Goal: Information Seeking & Learning: Learn about a topic

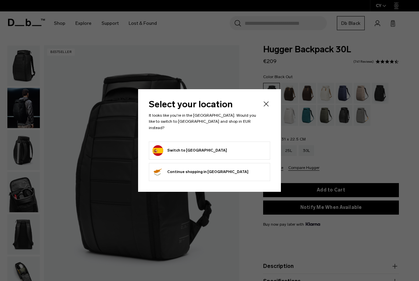
click at [267, 108] on icon "Close" at bounding box center [266, 104] width 8 height 8
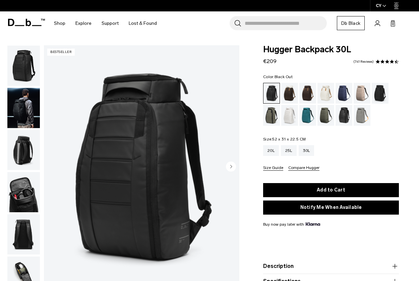
click at [28, 110] on img "button" at bounding box center [23, 108] width 32 height 40
click at [26, 145] on img "button" at bounding box center [23, 150] width 32 height 40
click at [5, 190] on div at bounding box center [22, 167] width 37 height 244
click at [13, 188] on img "button" at bounding box center [23, 192] width 32 height 40
click at [268, 60] on span "€209" at bounding box center [269, 61] width 13 height 6
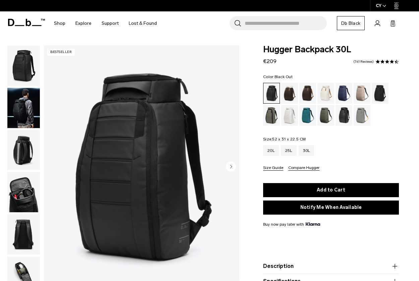
click at [268, 60] on span "€209" at bounding box center [269, 61] width 13 height 6
click at [295, 61] on div "Hugger Backpack 30L €209 4.6 star rating 741 Reviews" at bounding box center [331, 55] width 136 height 20
click at [291, 94] on div "Cappuccino" at bounding box center [289, 93] width 17 height 21
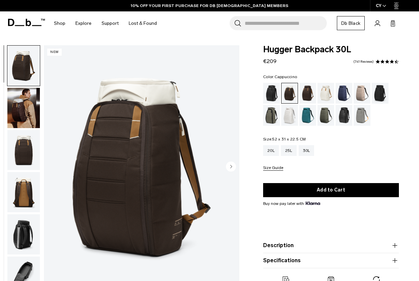
click at [270, 90] on div "Black Out" at bounding box center [271, 93] width 17 height 21
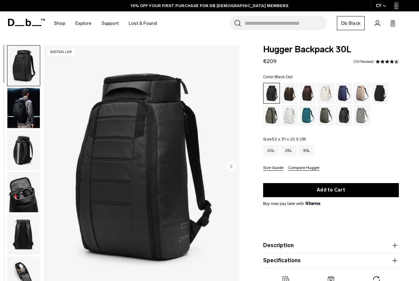
click at [14, 19] on icon at bounding box center [26, 22] width 37 height 7
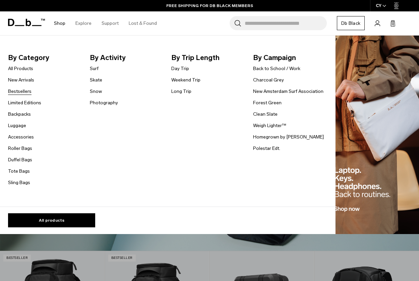
click at [17, 89] on link "Bestsellers" at bounding box center [19, 91] width 23 height 7
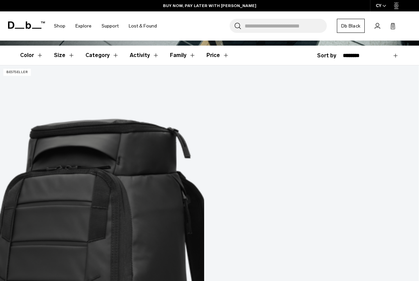
scroll to position [138, 0]
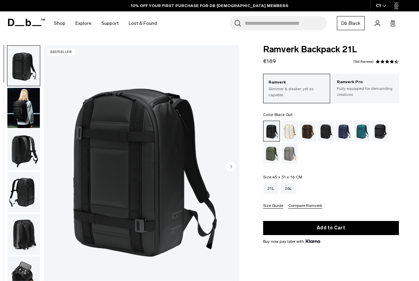
click at [24, 113] on img "button" at bounding box center [23, 108] width 32 height 40
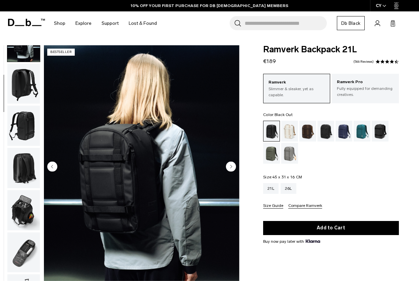
scroll to position [76, 0]
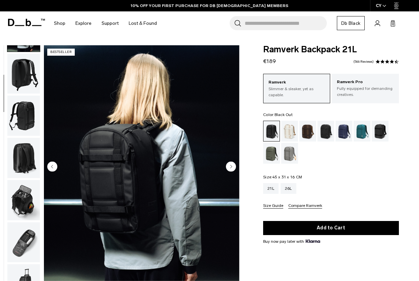
click at [24, 123] on img "button" at bounding box center [23, 115] width 32 height 40
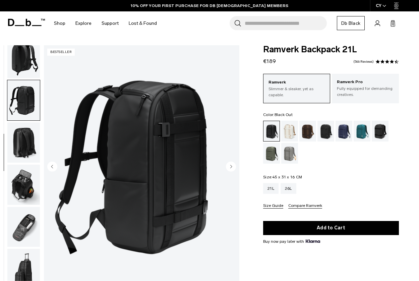
click at [22, 135] on img "button" at bounding box center [23, 142] width 32 height 40
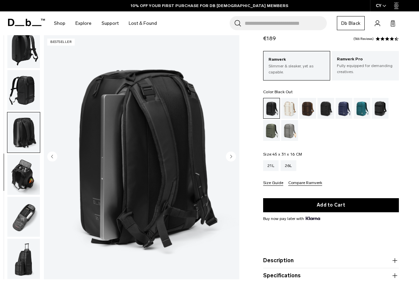
scroll to position [32, 0]
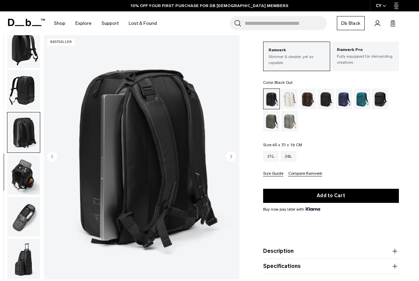
click at [22, 160] on img "button" at bounding box center [23, 174] width 32 height 40
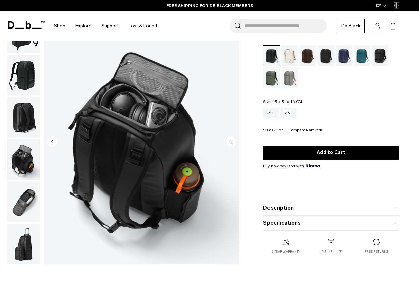
click at [19, 202] on img "button" at bounding box center [23, 201] width 32 height 40
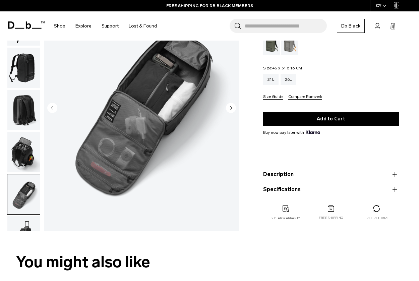
scroll to position [92, 0]
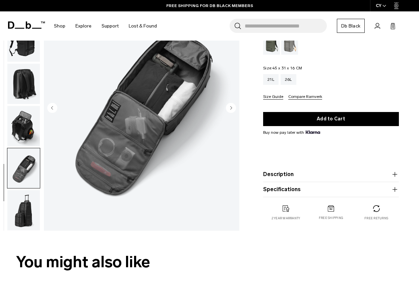
click at [24, 208] on img "button" at bounding box center [23, 210] width 32 height 40
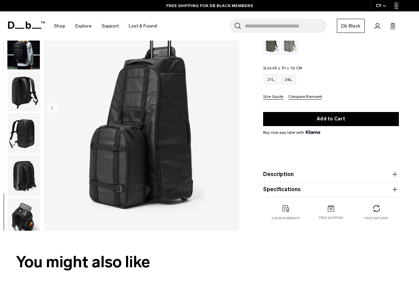
scroll to position [0, 0]
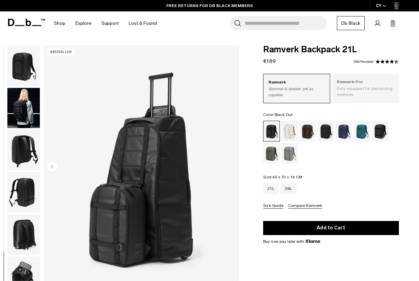
click at [355, 80] on p "Ramverk Pro" at bounding box center [365, 82] width 57 height 7
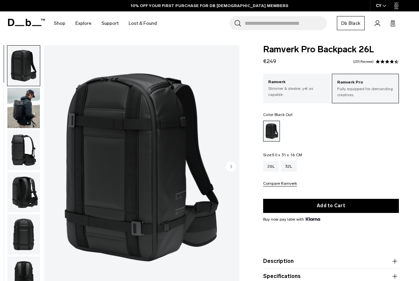
click at [7, 113] on img "button" at bounding box center [23, 108] width 32 height 40
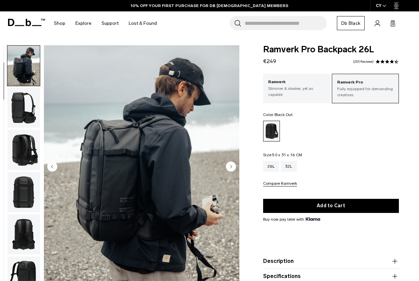
click at [18, 121] on img "button" at bounding box center [23, 108] width 32 height 40
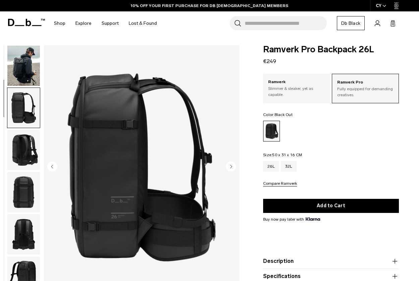
scroll to position [84, 0]
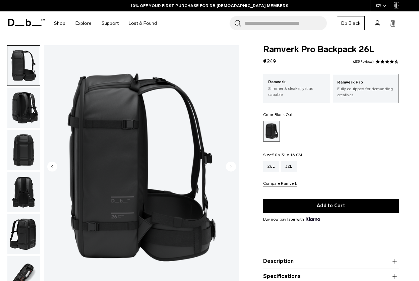
click at [20, 147] on img "button" at bounding box center [23, 150] width 32 height 40
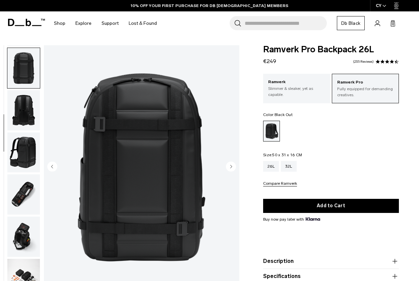
scroll to position [168, 0]
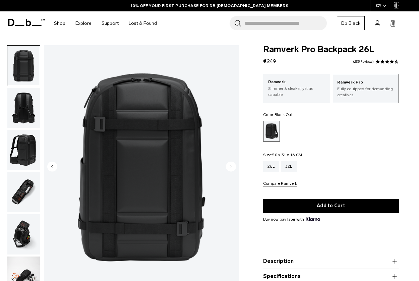
click at [24, 179] on img "button" at bounding box center [23, 192] width 32 height 40
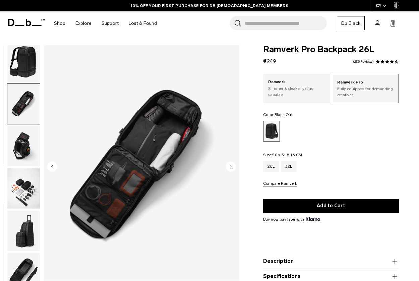
scroll to position [295, 0]
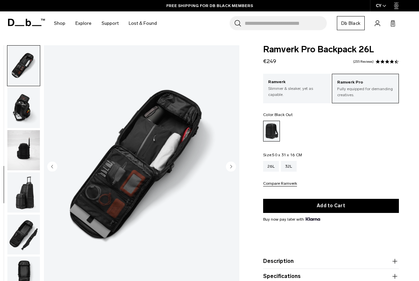
click at [23, 196] on img "button" at bounding box center [23, 192] width 32 height 40
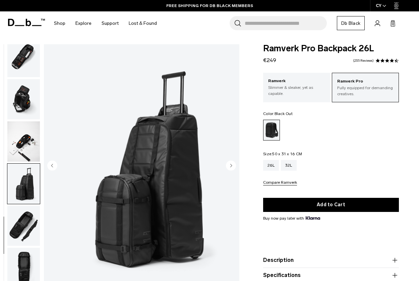
scroll to position [0, 0]
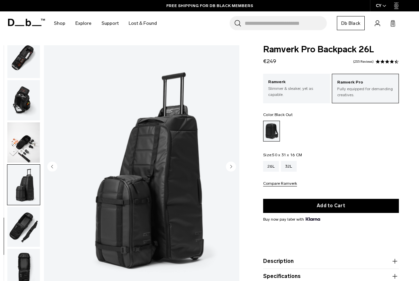
click at [28, 62] on img "button" at bounding box center [23, 58] width 32 height 40
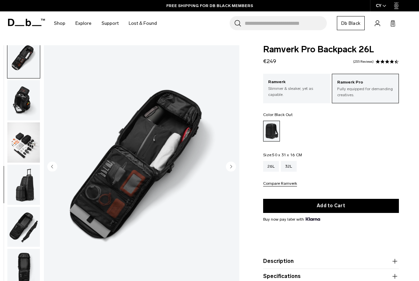
scroll to position [295, 0]
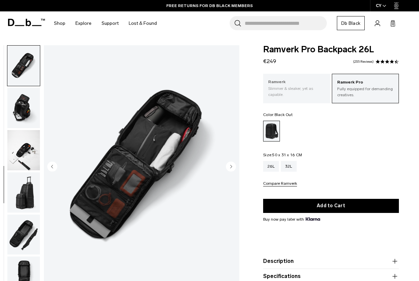
click at [284, 92] on p "Slimmer & sleaker, yet as capable." at bounding box center [296, 91] width 57 height 12
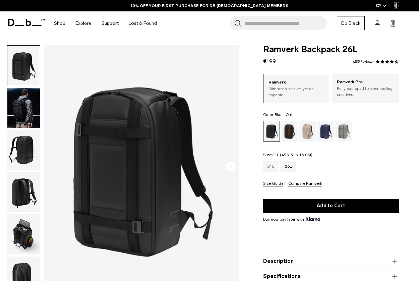
click at [270, 170] on div "21L" at bounding box center [270, 166] width 15 height 11
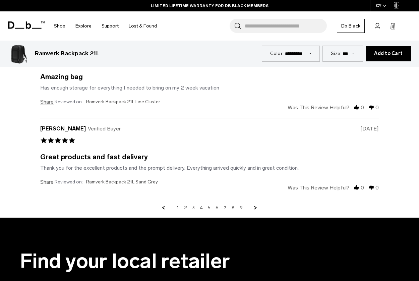
scroll to position [1885, 0]
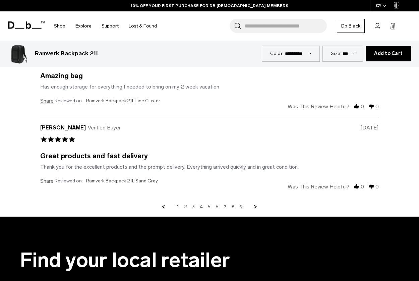
click at [184, 204] on link "2" at bounding box center [185, 207] width 3 height 6
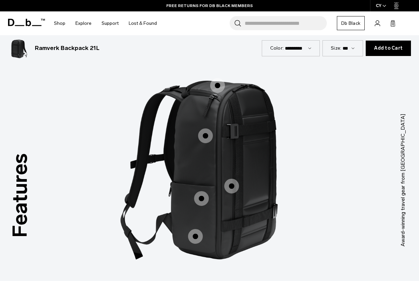
scroll to position [822, 0]
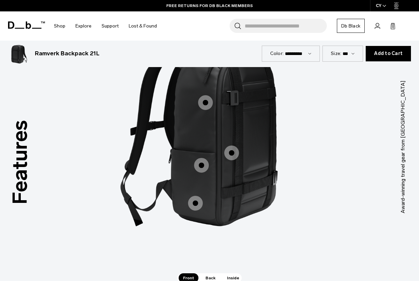
click at [204, 273] on span "Back" at bounding box center [210, 277] width 19 height 9
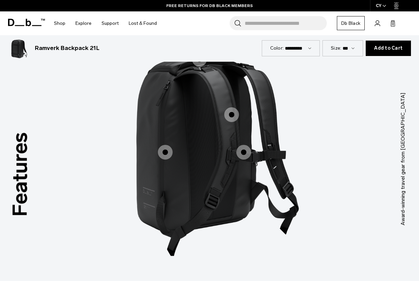
scroll to position [826, 0]
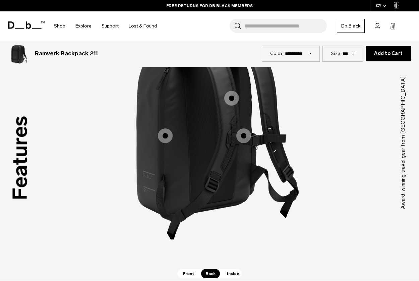
click at [230, 269] on span "Inside" at bounding box center [232, 273] width 21 height 9
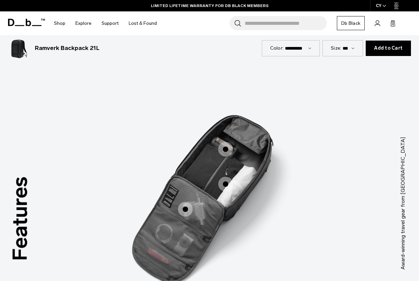
scroll to position [750, 0]
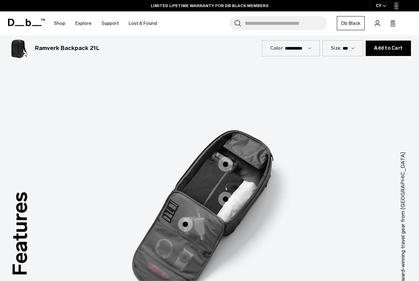
click at [345, 49] on select "*** ***" at bounding box center [348, 48] width 12 height 6
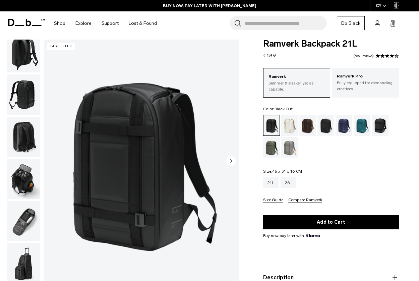
scroll to position [0, 0]
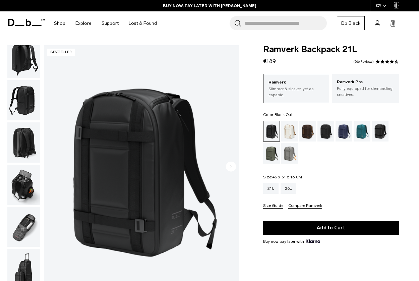
click at [19, 22] on icon at bounding box center [26, 22] width 37 height 7
